Goal: Information Seeking & Learning: Learn about a topic

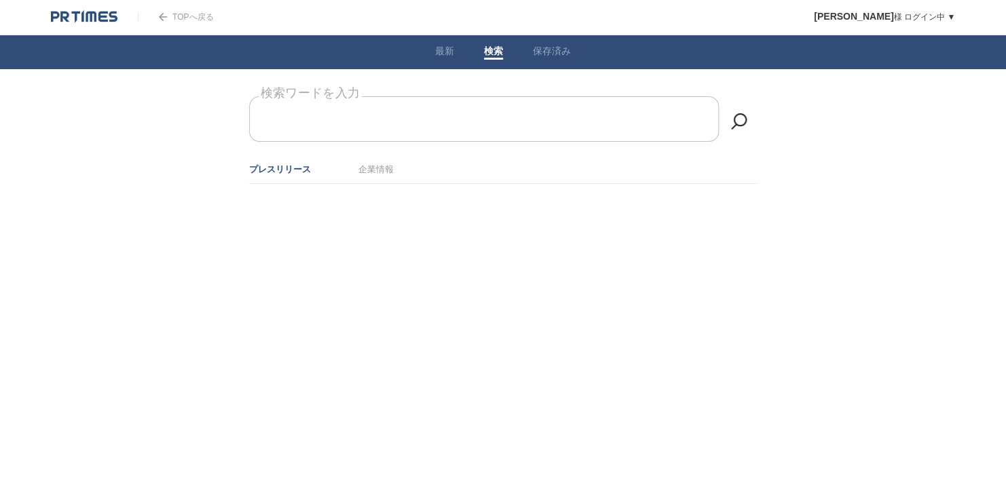
click at [301, 115] on input "検索ワードを入力" at bounding box center [484, 118] width 470 height 45
type input "ｌ"
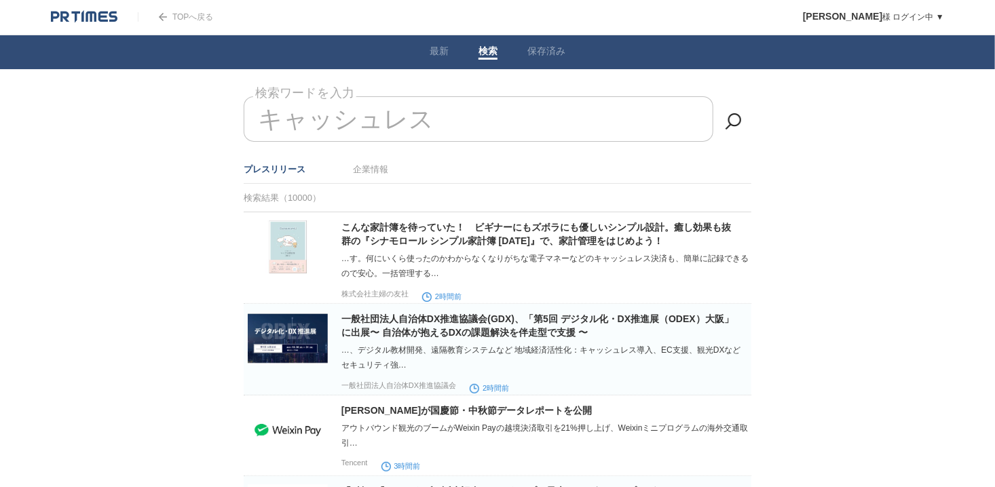
drag, startPoint x: 451, startPoint y: 115, endPoint x: 224, endPoint y: 113, distance: 227.4
type input "キ"
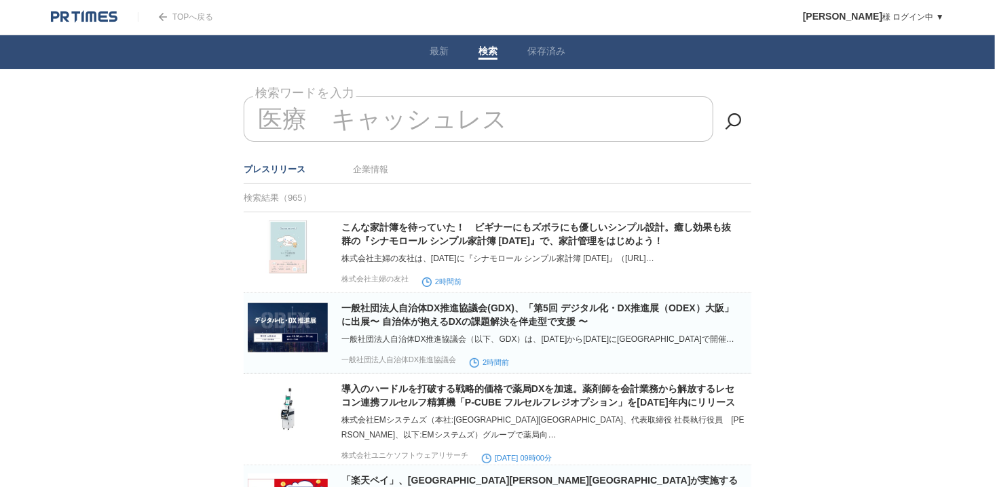
drag, startPoint x: 508, startPoint y: 125, endPoint x: 244, endPoint y: 112, distance: 263.7
click at [244, 112] on input "医療　キャッシュレス" at bounding box center [479, 118] width 470 height 45
type input "医"
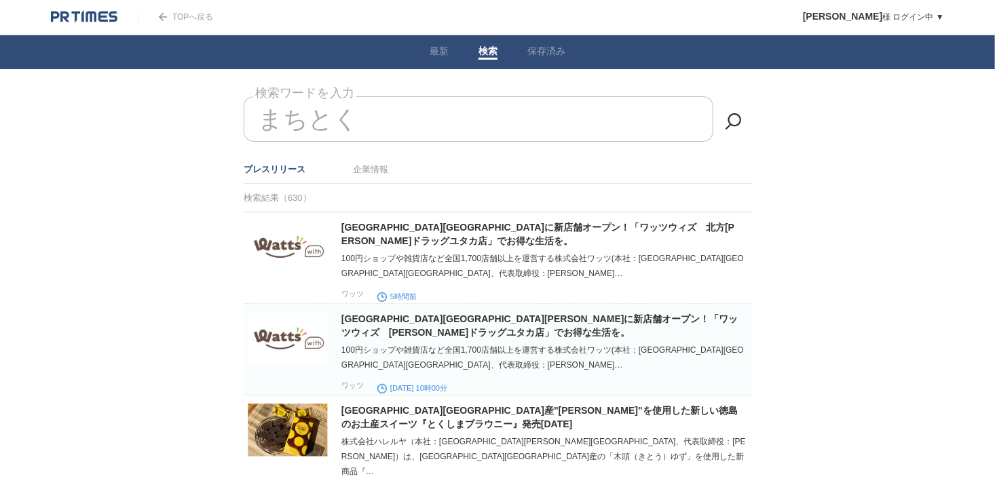
click at [354, 138] on input "まちとく" at bounding box center [479, 118] width 470 height 45
type input "ま"
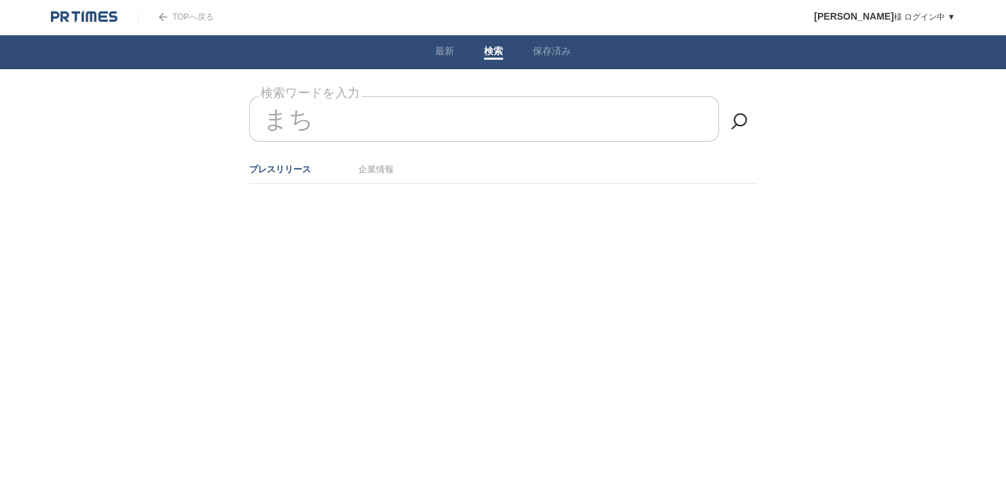
type input "ま"
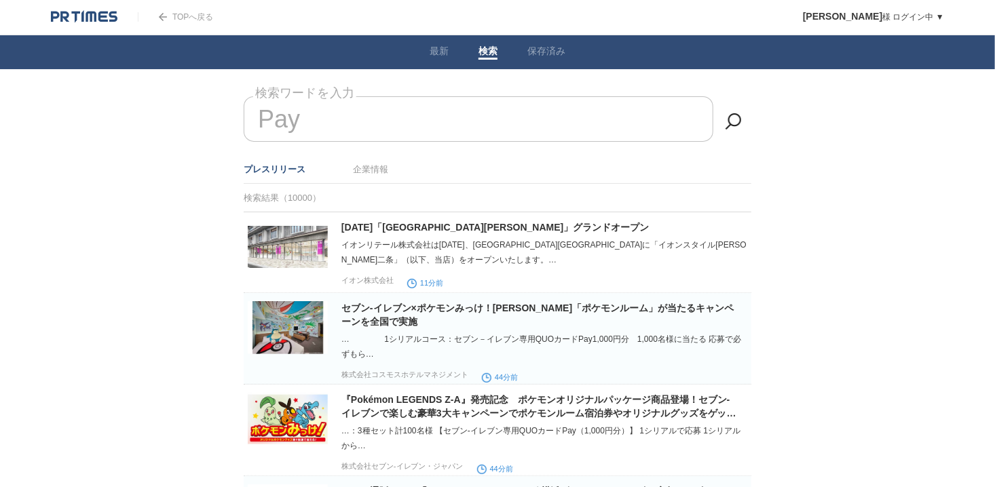
click at [373, 117] on input "Pay" at bounding box center [479, 118] width 470 height 45
type input "P"
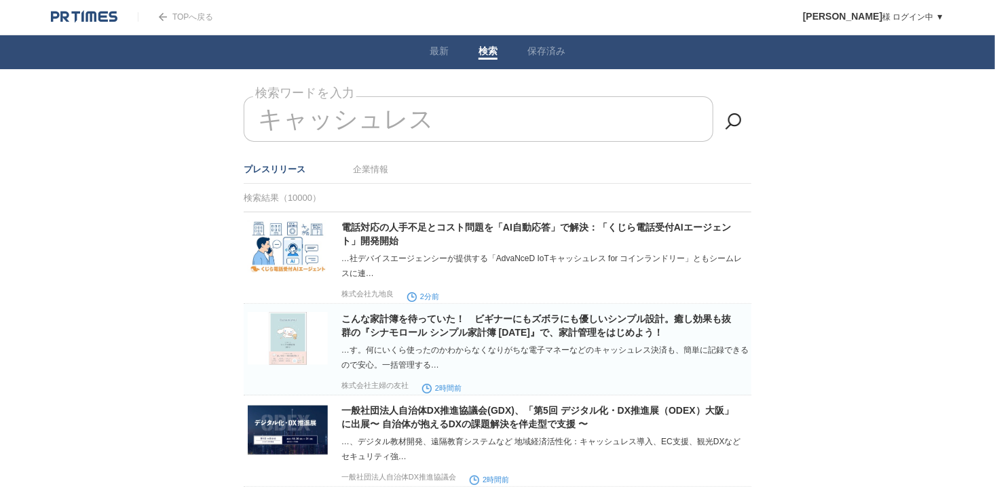
type input "キャッシュレス"
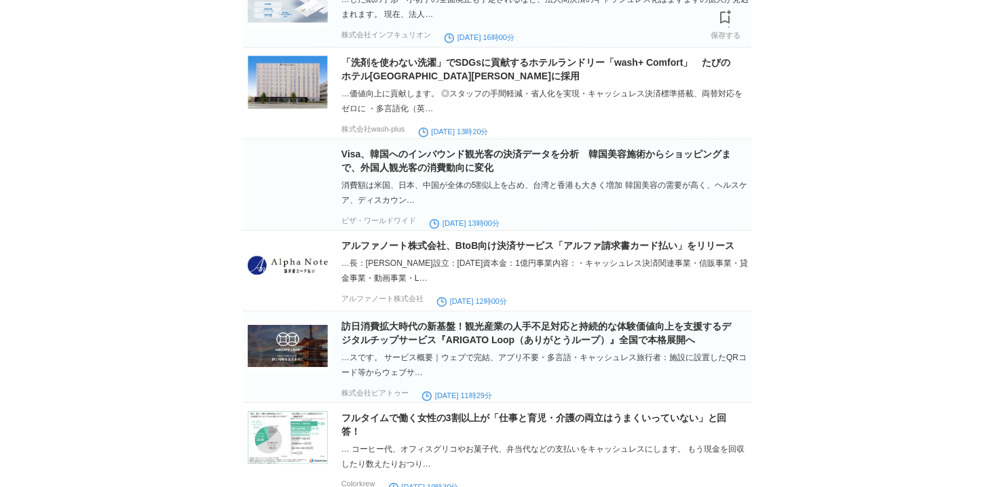
scroll to position [4386, 0]
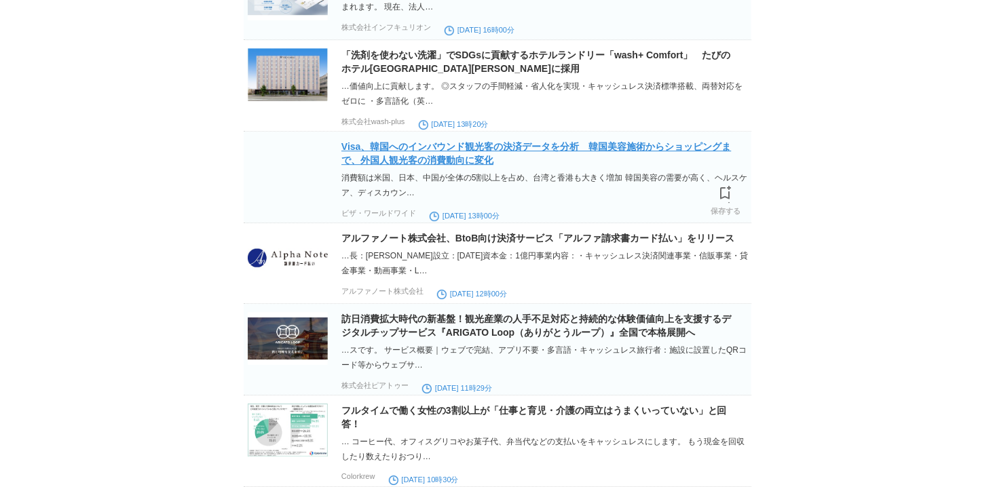
click at [400, 166] on link "Visa、韓国へのインバウンド観光客の決済データを分析　韓国美容施術からショッピングまで、外国人観光客の消費動向に変化" at bounding box center [536, 153] width 390 height 24
